Goal: Ask a question

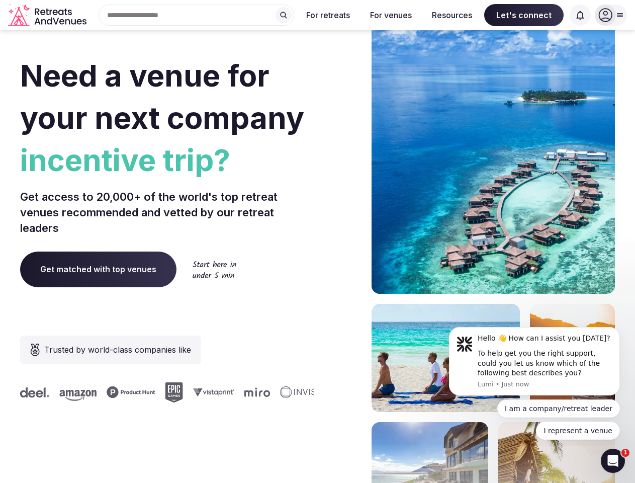
click at [317, 241] on div "Need a venue for your next company incentive trip? Get access to 20,000+ of the…" at bounding box center [317, 301] width 595 height 606
click at [197, 15] on div "Search Popular Destinations [GEOGRAPHIC_DATA], [GEOGRAPHIC_DATA] [GEOGRAPHIC_DA…" at bounding box center [193, 15] width 204 height 21
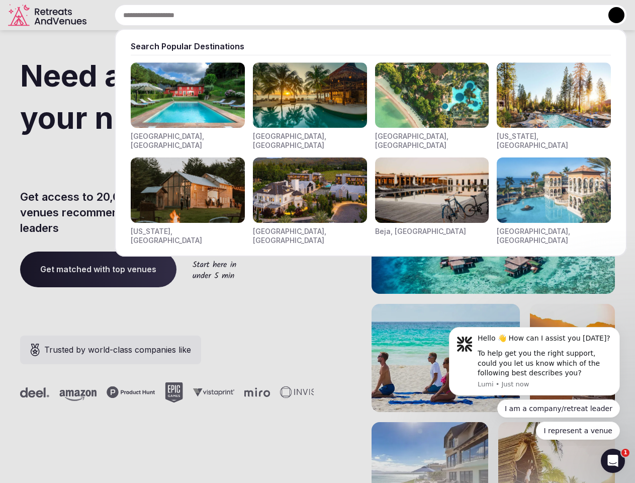
click at [284, 15] on input "text" at bounding box center [371, 15] width 512 height 21
click at [328, 15] on input "text" at bounding box center [371, 15] width 512 height 21
click at [391, 15] on input "text" at bounding box center [371, 15] width 512 height 21
click at [452, 15] on input "text" at bounding box center [371, 15] width 512 height 21
click at [524, 15] on input "text" at bounding box center [371, 15] width 512 height 21
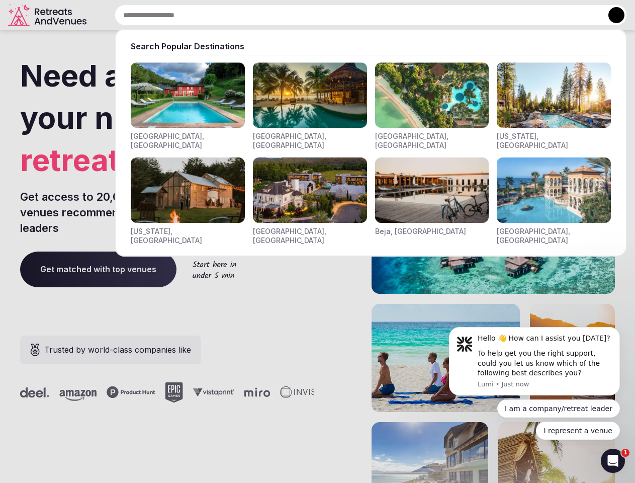
click at [580, 15] on input "text" at bounding box center [371, 15] width 512 height 21
click at [611, 15] on button at bounding box center [616, 15] width 16 height 16
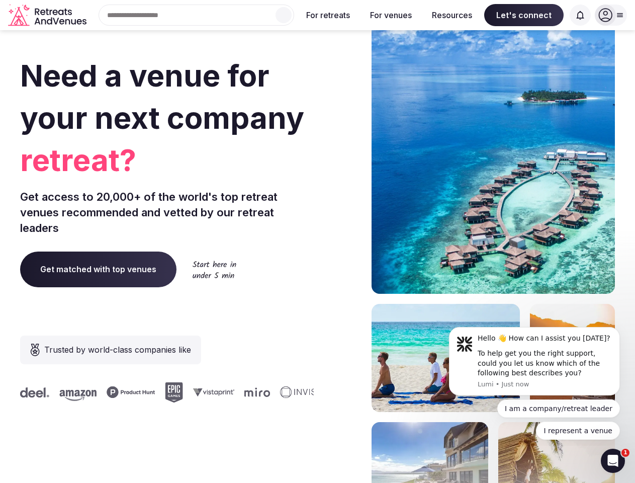
click at [534, 361] on div "To help get you the right support, could you let us know which of the following…" at bounding box center [545, 363] width 135 height 30
